Goal: Information Seeking & Learning: Learn about a topic

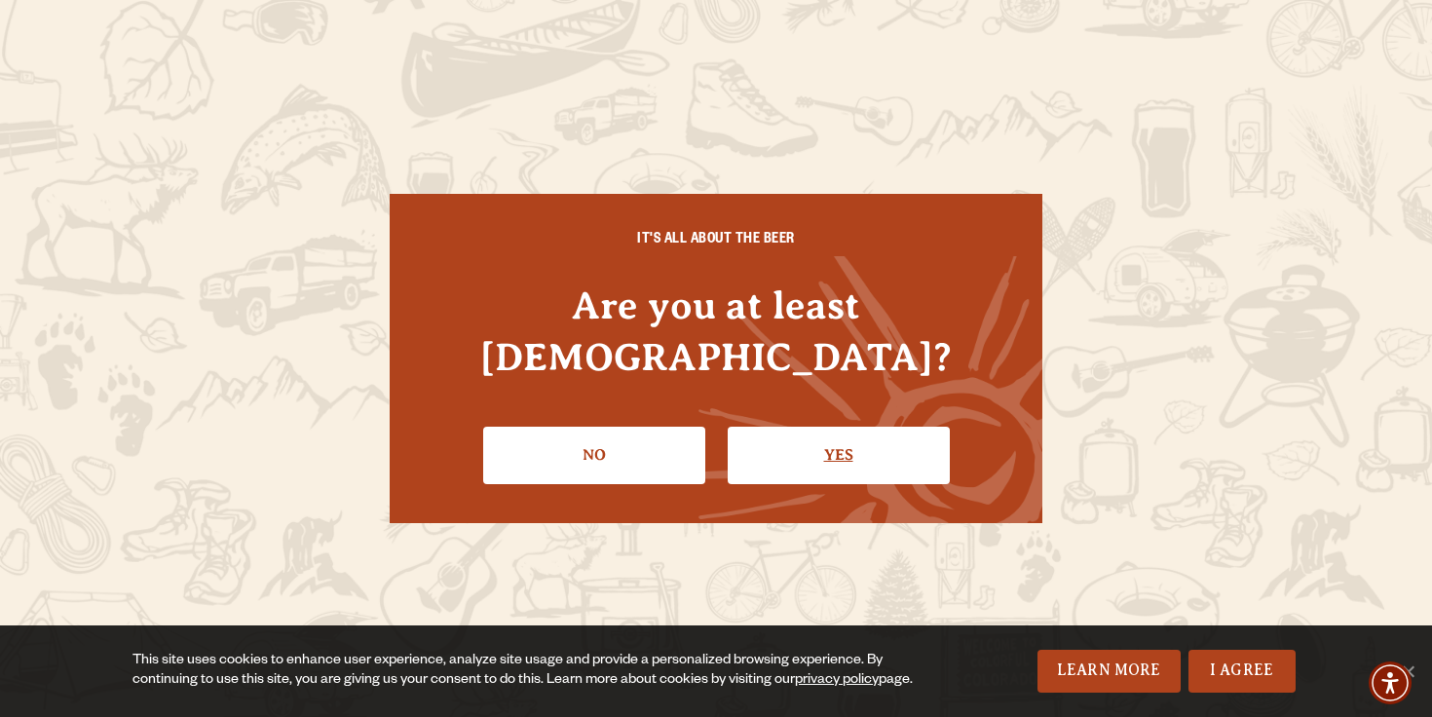
click at [819, 446] on link "Yes" at bounding box center [839, 455] width 222 height 57
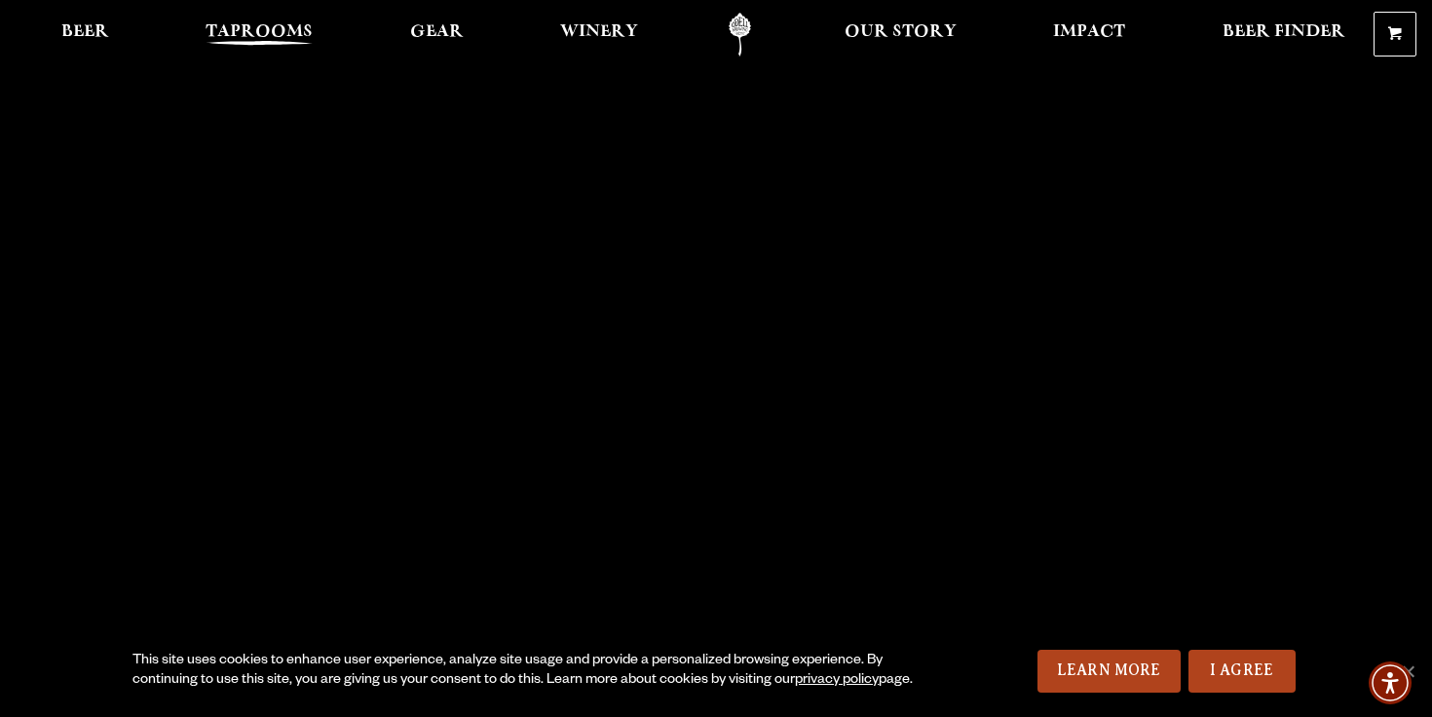
click at [227, 39] on span "Taprooms" at bounding box center [259, 32] width 107 height 16
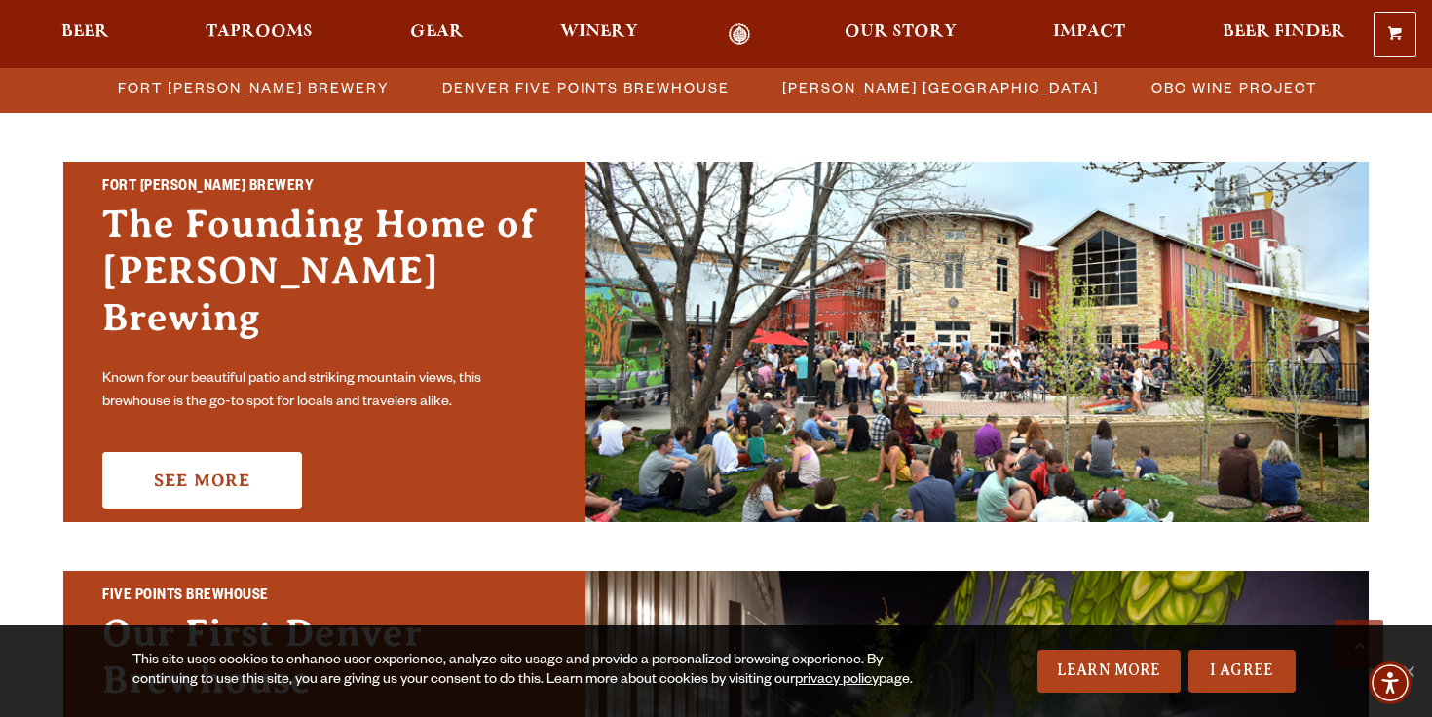
scroll to position [575, 0]
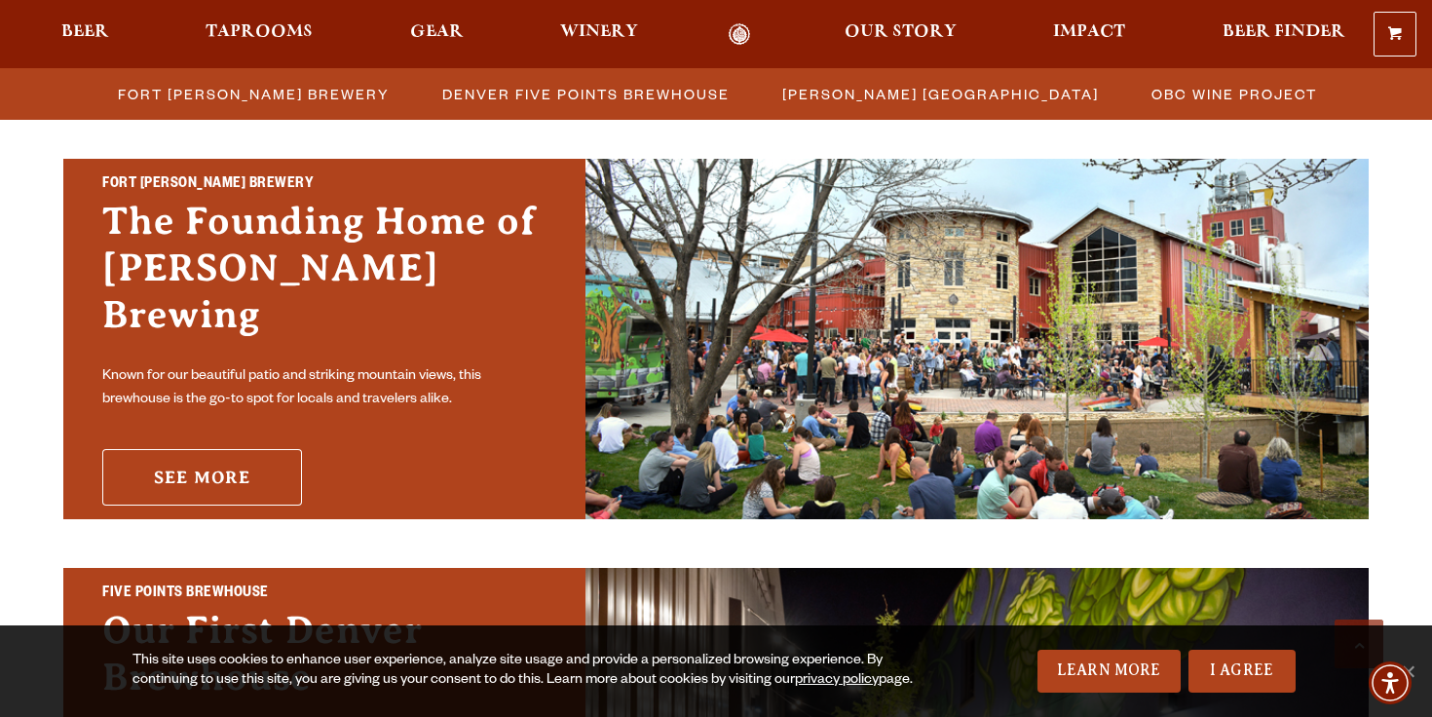
click at [212, 449] on link "See More" at bounding box center [202, 477] width 200 height 57
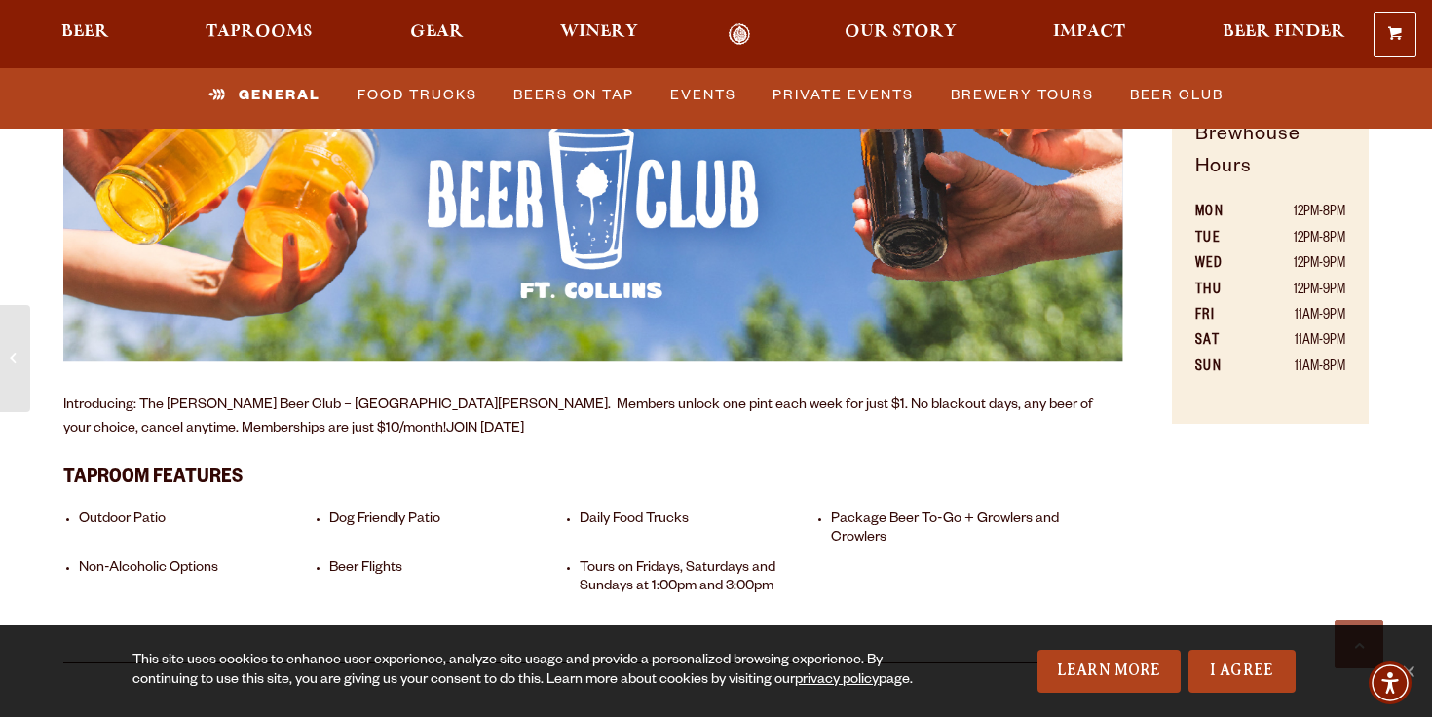
scroll to position [1337, 0]
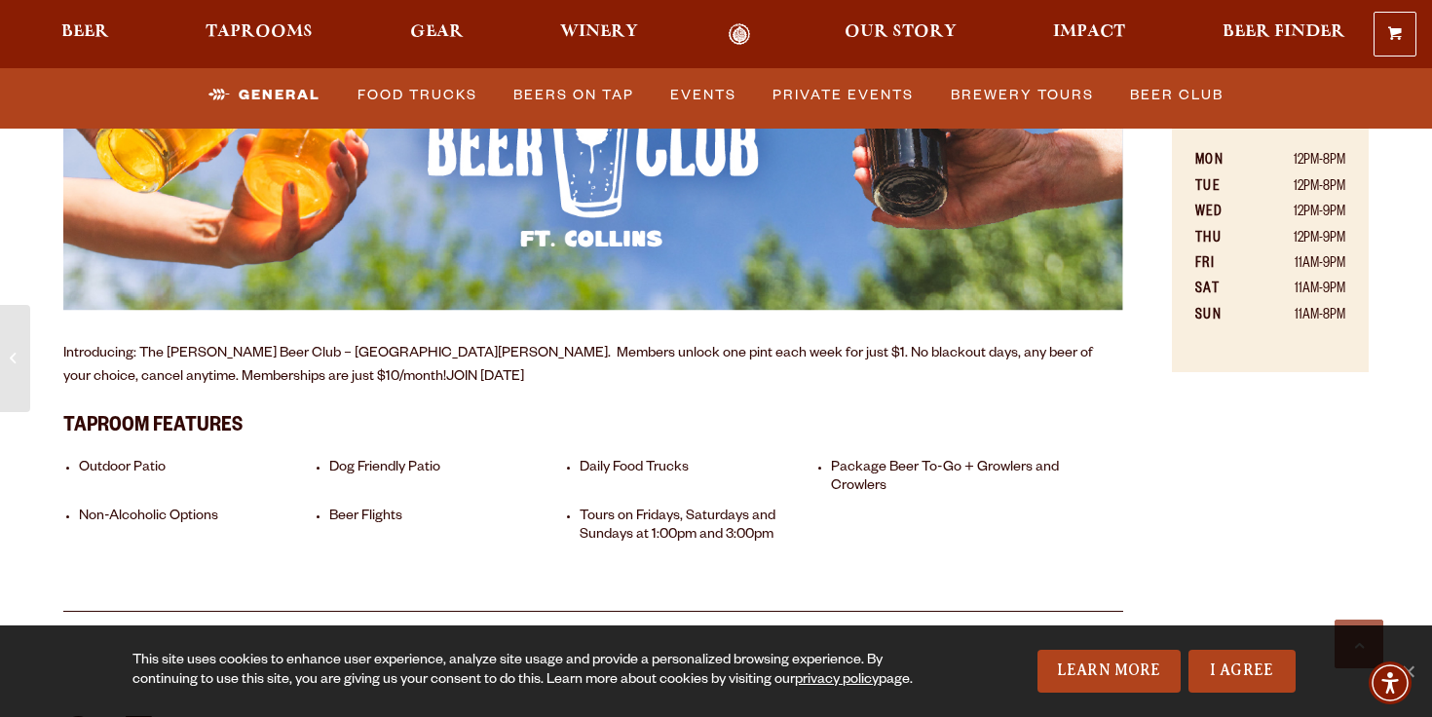
click at [769, 476] on ul "Outdoor Patio Dog Friendly Patio Daily Food Trucks Package Beer To-Go + Growler…" at bounding box center [593, 500] width 1060 height 112
click at [837, 460] on li "Package Beer To-Go + Growlers and Crowlers" at bounding box center [951, 478] width 241 height 37
click at [901, 460] on li "Package Beer To-Go + Growlers and Crowlers" at bounding box center [951, 478] width 241 height 37
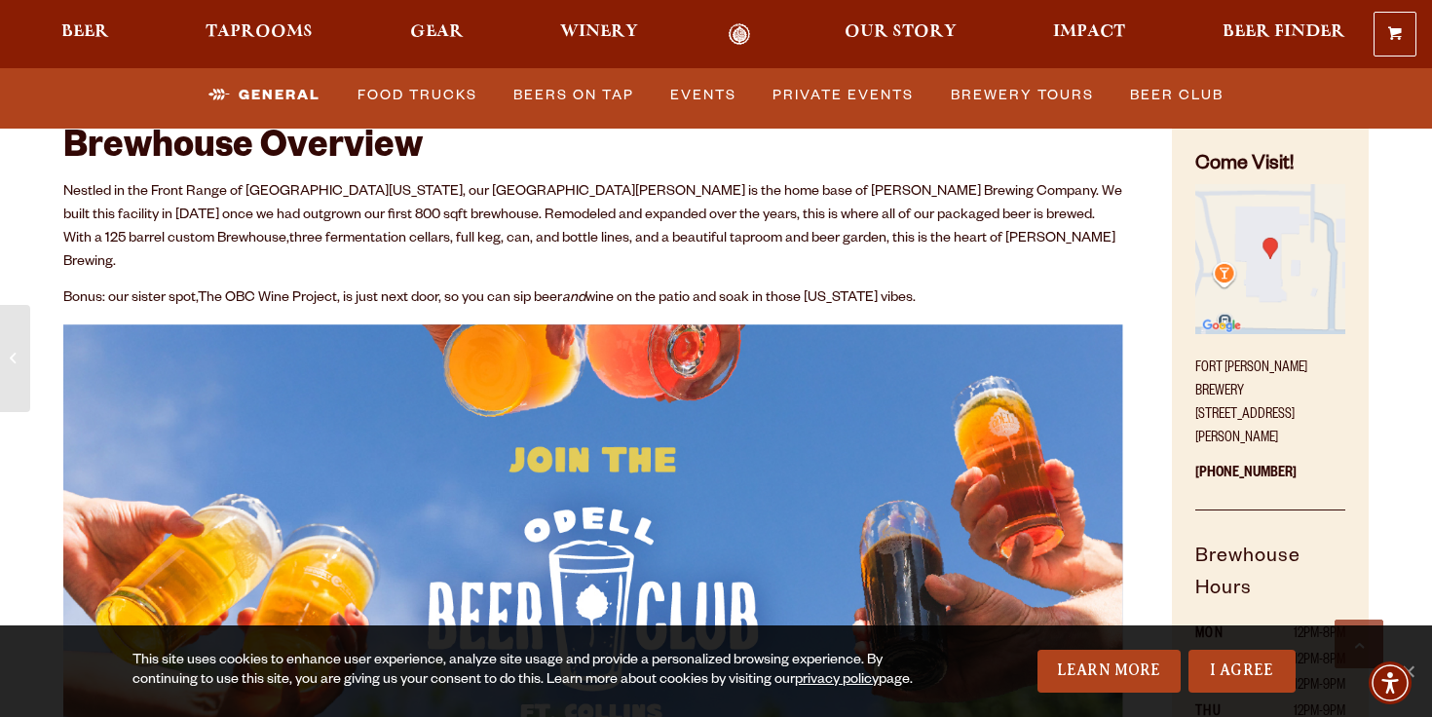
scroll to position [919, 0]
